Goal: Transaction & Acquisition: Purchase product/service

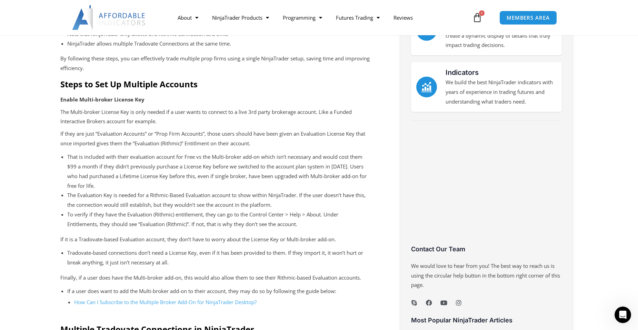
scroll to position [471, 0]
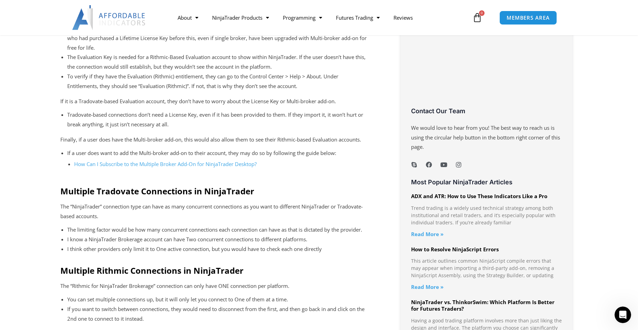
click at [159, 163] on link "How Can I Subscribe to the Multiple Broker Add-On for NinjaTrader Desktop?" at bounding box center [165, 163] width 182 height 7
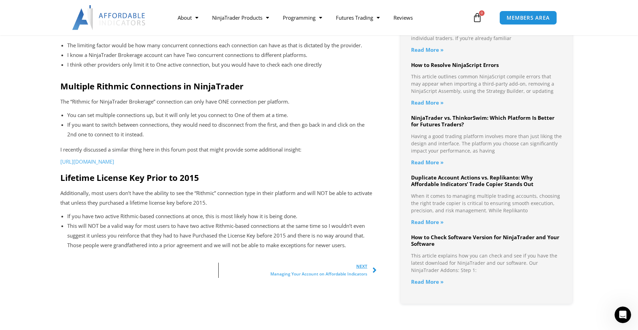
scroll to position [724, 0]
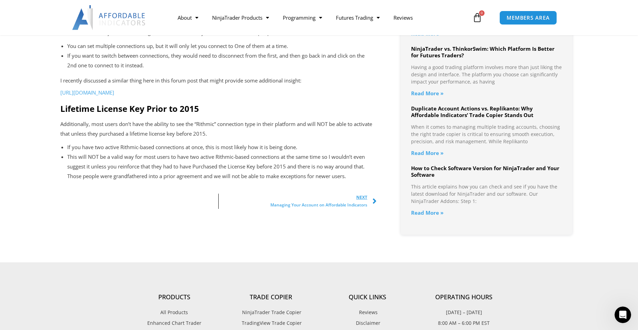
click at [362, 201] on span "Next" at bounding box center [318, 197] width 97 height 8
click at [361, 201] on span "Next" at bounding box center [318, 197] width 97 height 8
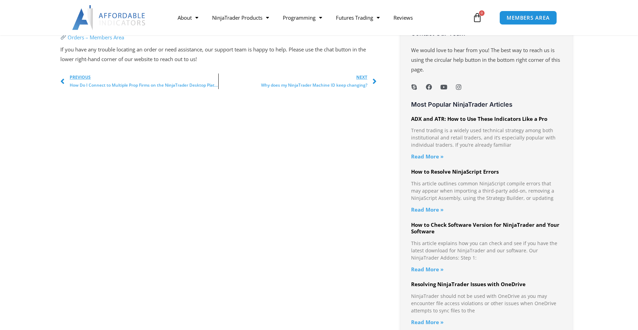
scroll to position [455, 0]
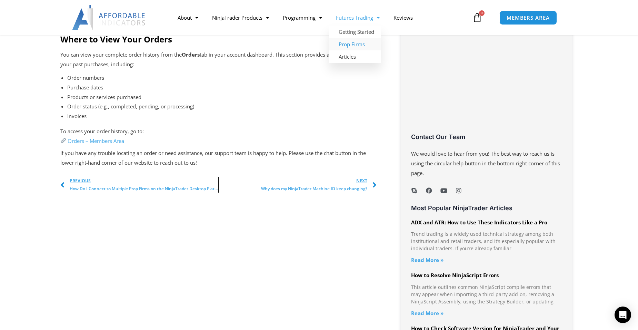
click at [350, 43] on link "Prop Firms" at bounding box center [355, 44] width 52 height 12
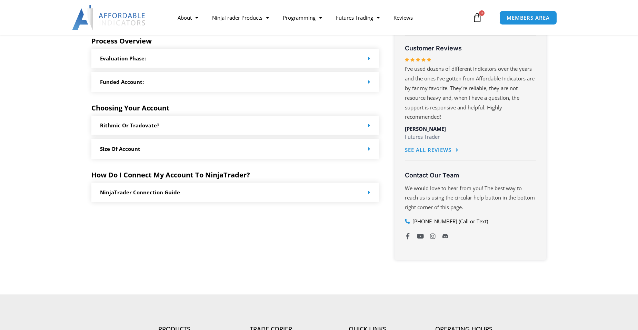
click at [285, 131] on div "Rithmic or Tradovate?" at bounding box center [235, 126] width 288 height 20
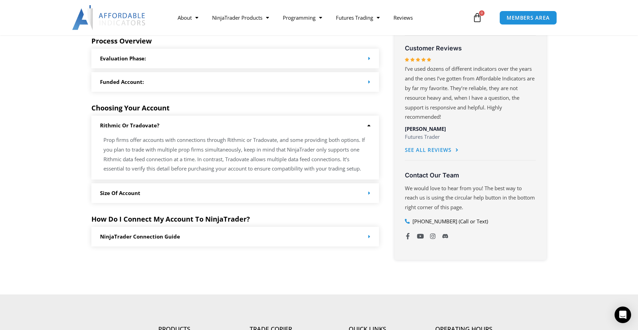
click at [241, 187] on div "Size of Account" at bounding box center [235, 193] width 288 height 20
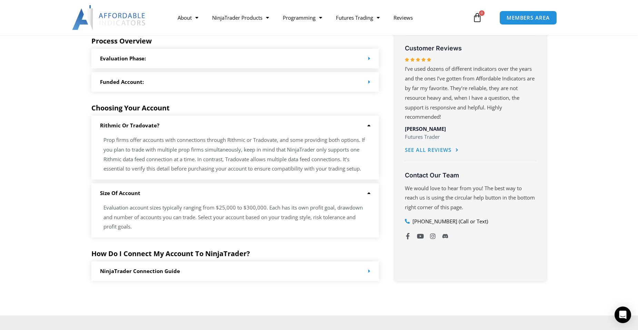
click at [211, 266] on div "NinjaTrader Connection Guide" at bounding box center [235, 271] width 288 height 20
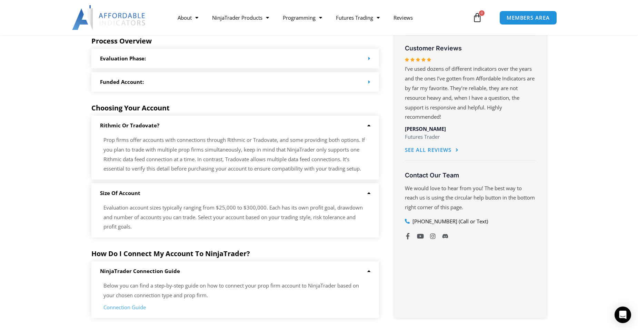
scroll to position [414, 0]
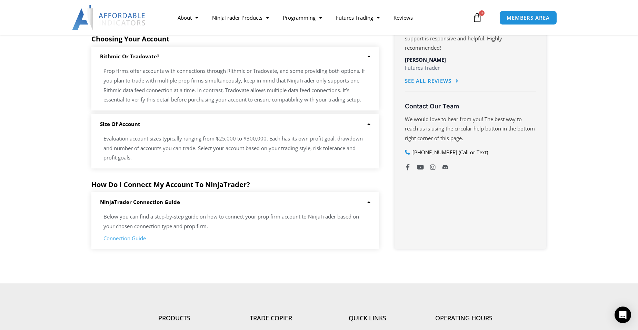
click at [123, 236] on link "Connection Guide" at bounding box center [124, 237] width 42 height 7
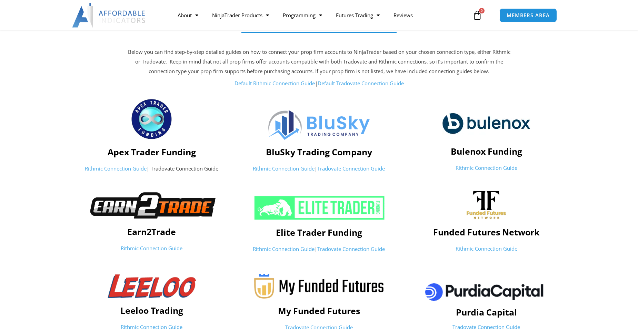
scroll to position [69, 0]
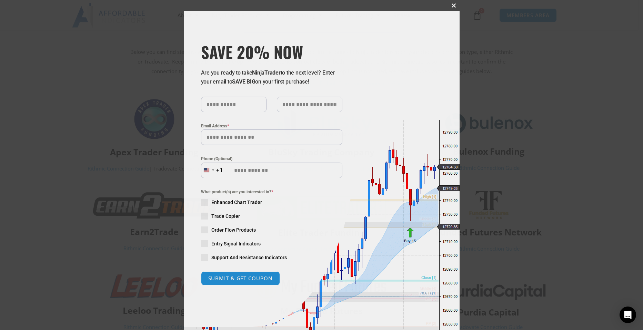
click at [450, 5] on span at bounding box center [454, 5] width 11 height 4
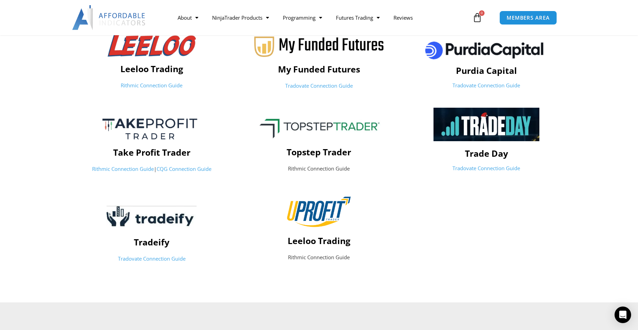
scroll to position [207, 0]
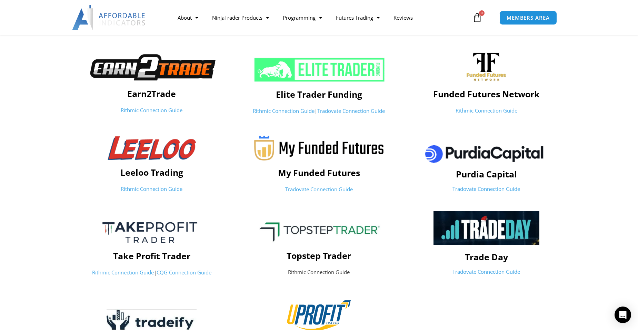
click at [319, 188] on link "Tradovate Connection Guide" at bounding box center [319, 188] width 68 height 7
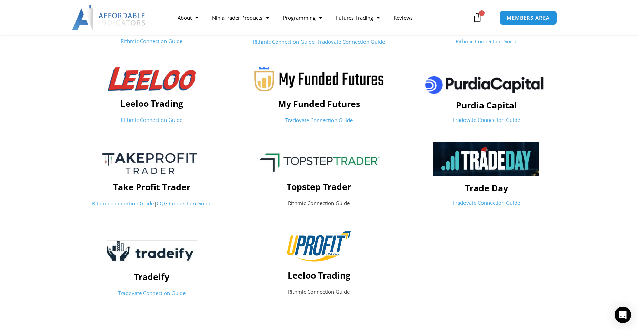
scroll to position [483, 0]
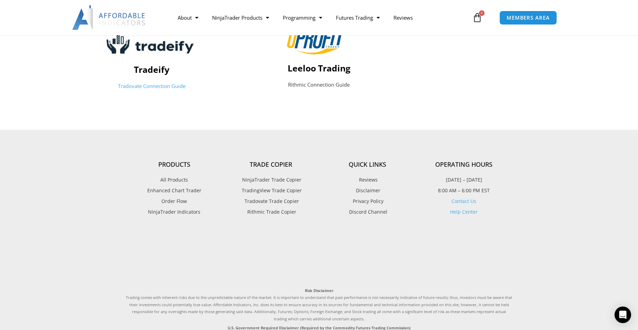
click at [281, 190] on span "TradingView Trade Copier" at bounding box center [271, 190] width 62 height 9
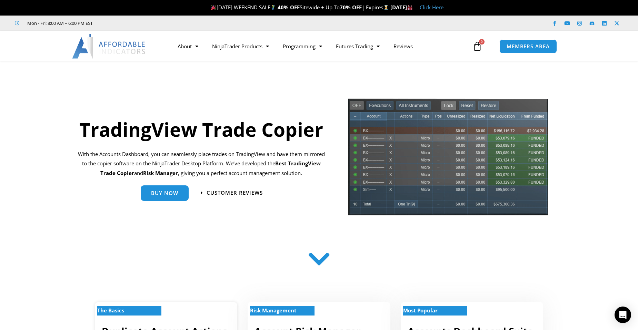
scroll to position [103, 0]
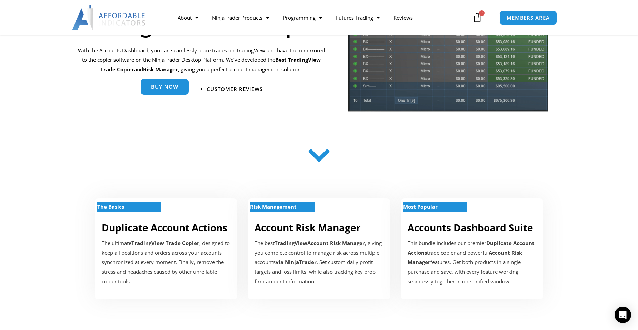
click at [165, 94] on link "Buy Now" at bounding box center [165, 87] width 48 height 16
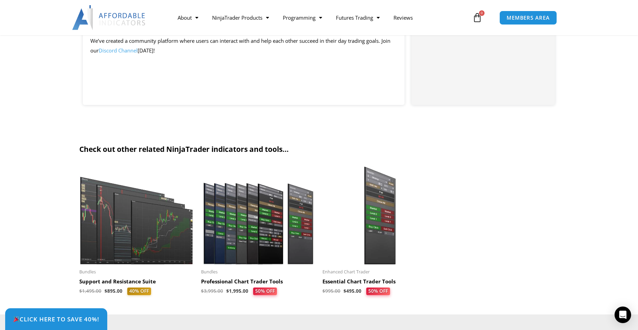
scroll to position [1483, 0]
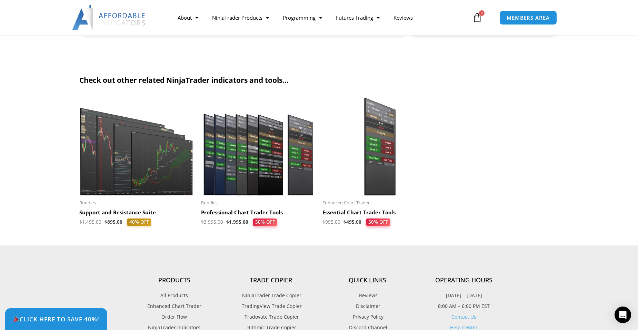
click at [164, 82] on h2 "Check out other related NinjaTrader indicators and tools..." at bounding box center [318, 80] width 479 height 9
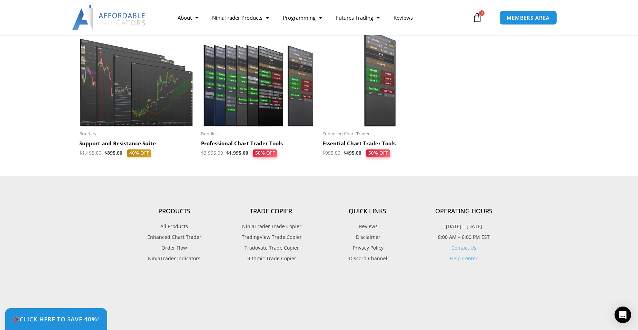
click at [276, 207] on h4 "Trade Copier" at bounding box center [270, 211] width 97 height 8
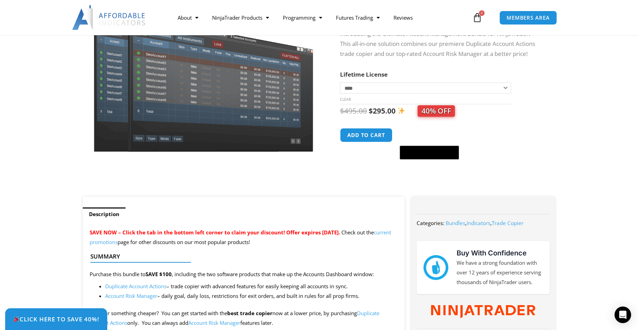
scroll to position [34, 0]
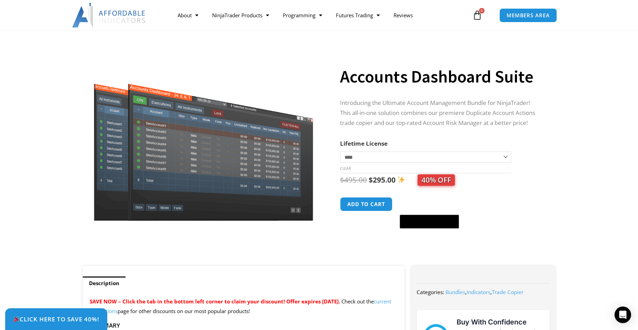
click at [383, 180] on bdi "$ 295.00" at bounding box center [382, 180] width 27 height 10
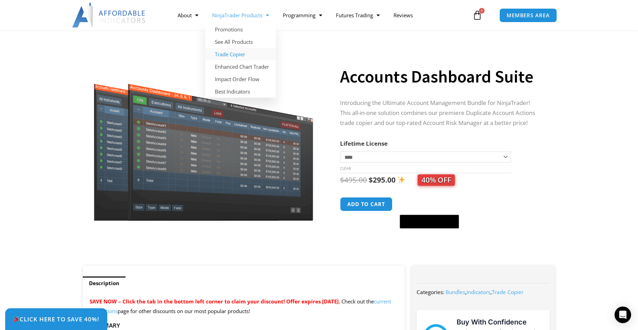
click at [235, 57] on link "Trade Copier" at bounding box center [240, 54] width 71 height 12
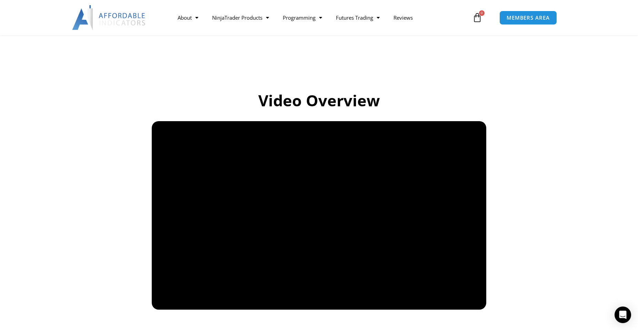
scroll to position [448, 0]
